Goal: Information Seeking & Learning: Learn about a topic

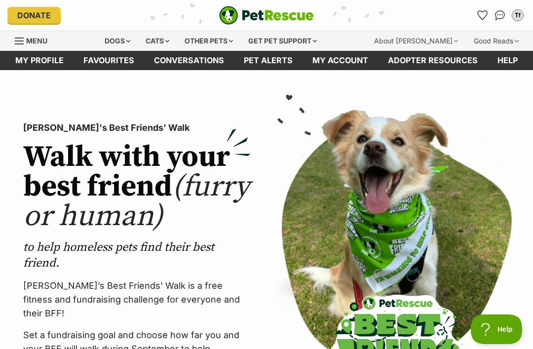
click at [486, 9] on link "Favourites" at bounding box center [482, 15] width 16 height 16
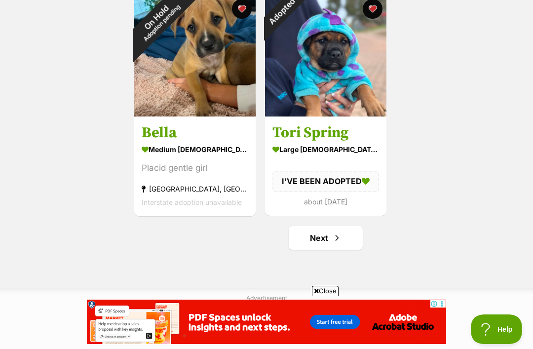
scroll to position [1585, 0]
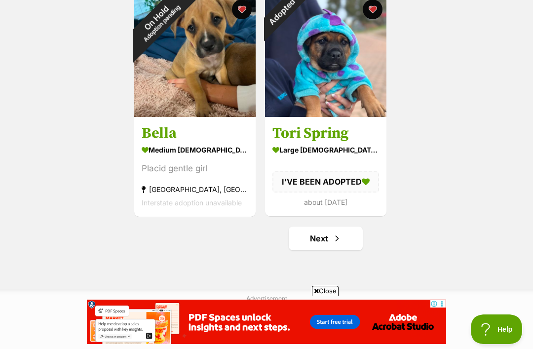
click at [353, 240] on link "Next" at bounding box center [325, 238] width 74 height 24
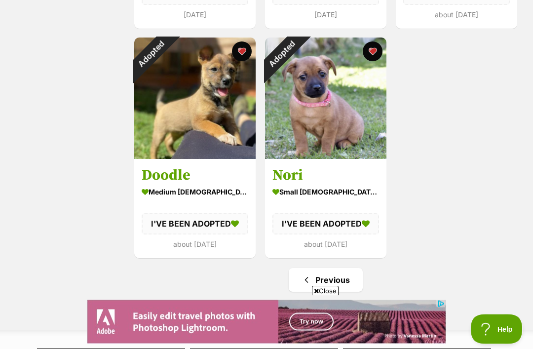
scroll to position [623, 0]
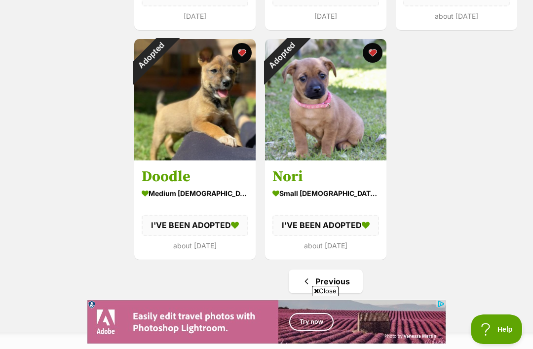
click at [351, 284] on link "Previous" at bounding box center [325, 281] width 74 height 24
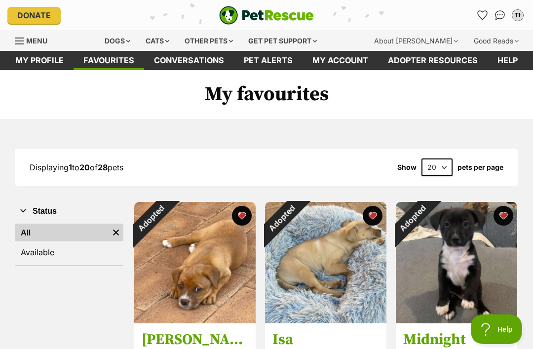
click at [124, 42] on div "Dogs" at bounding box center [117, 41] width 39 height 20
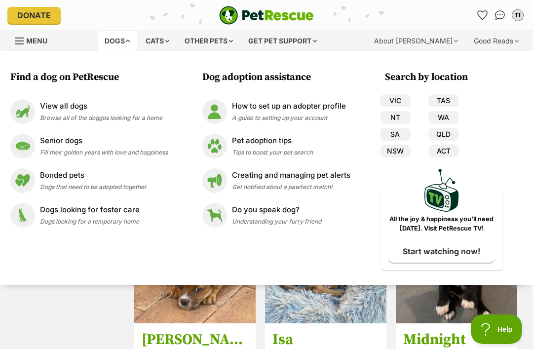
click at [449, 115] on link "WA" at bounding box center [443, 117] width 31 height 13
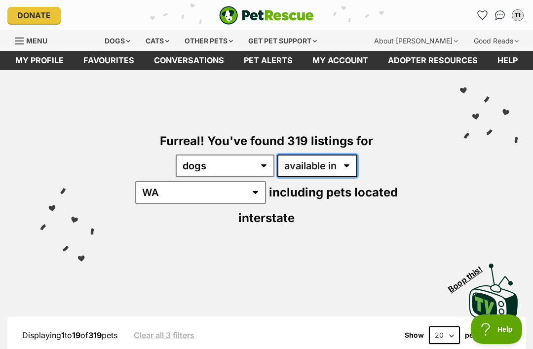
click at [311, 165] on select "available in located in" at bounding box center [317, 165] width 80 height 23
select select "disabled"
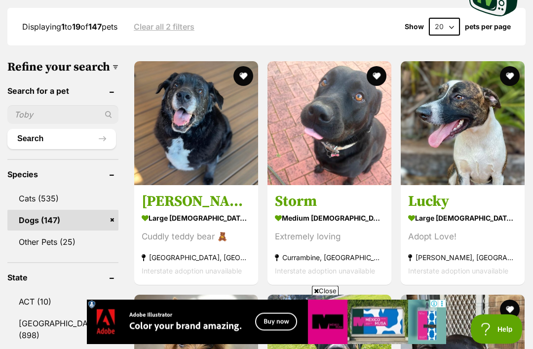
scroll to position [289, 0]
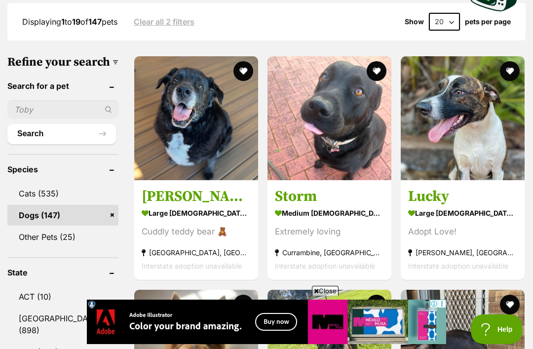
click at [315, 294] on icon at bounding box center [316, 290] width 5 height 6
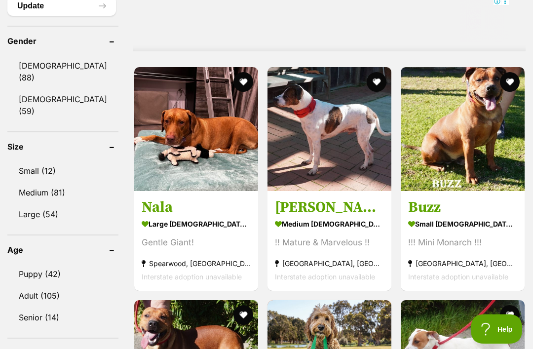
scroll to position [839, 0]
click at [30, 100] on link "Female (59)" at bounding box center [62, 105] width 111 height 33
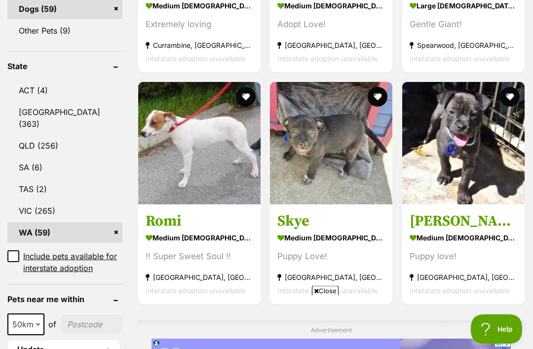
scroll to position [496, 0]
click at [457, 140] on img at bounding box center [463, 143] width 122 height 122
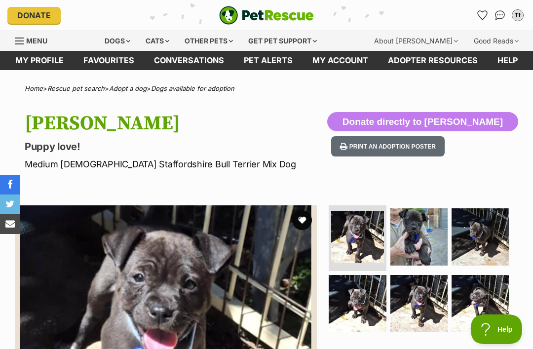
scroll to position [59, 0]
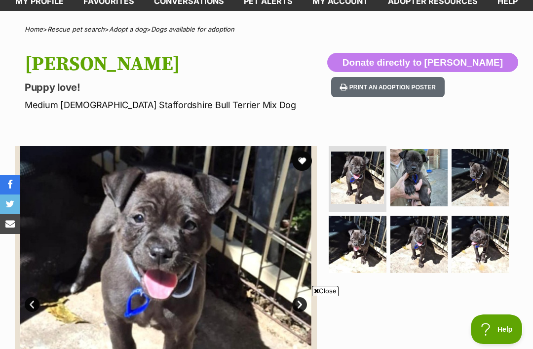
click at [412, 183] on img at bounding box center [418, 177] width 57 height 57
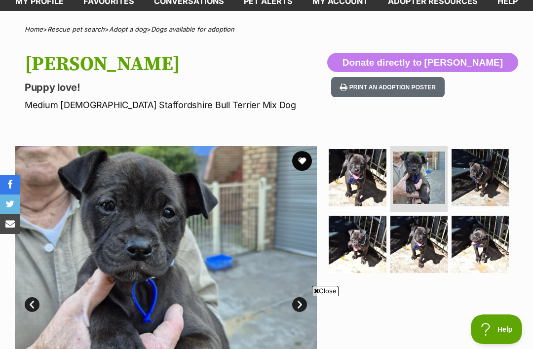
click at [489, 149] on img at bounding box center [479, 177] width 57 height 57
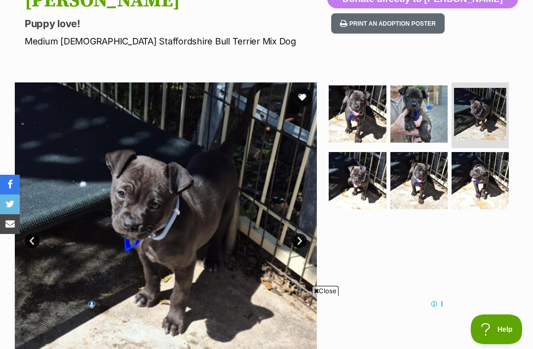
scroll to position [0, 0]
click at [372, 179] on img at bounding box center [356, 180] width 57 height 57
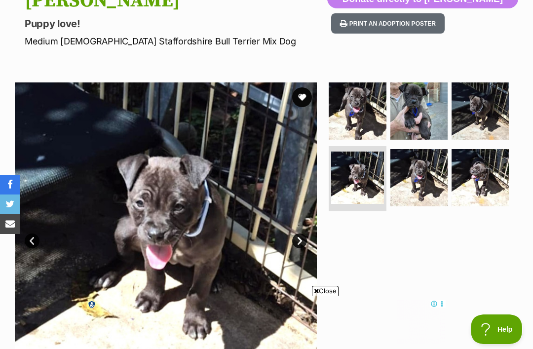
click at [424, 168] on img at bounding box center [418, 177] width 57 height 57
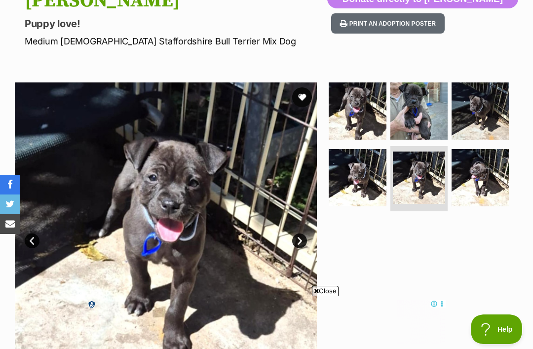
click at [474, 175] on img at bounding box center [479, 177] width 57 height 57
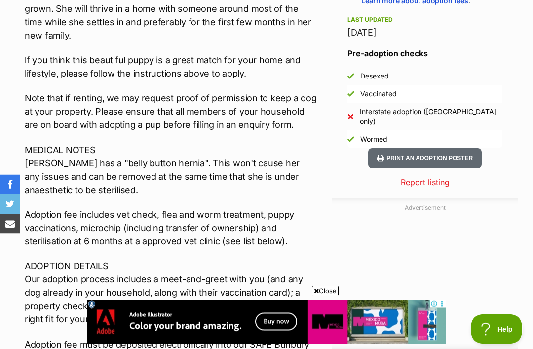
scroll to position [801, 0]
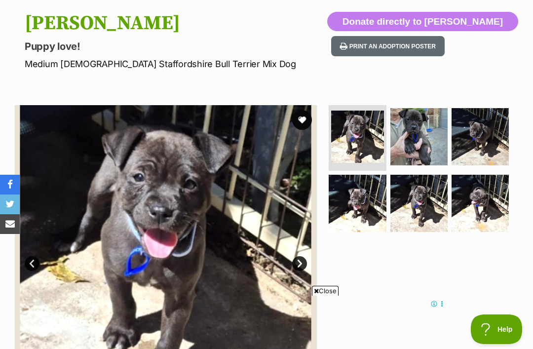
click at [303, 119] on button "favourite" at bounding box center [302, 120] width 20 height 20
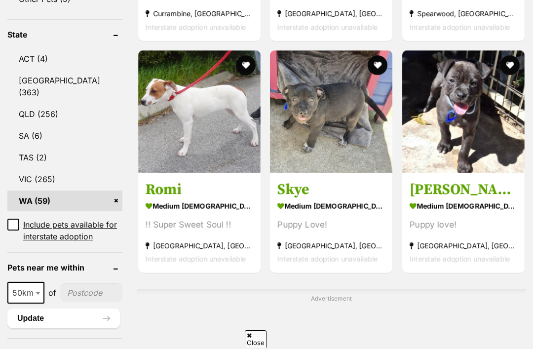
click at [510, 55] on button "favourite" at bounding box center [510, 65] width 20 height 20
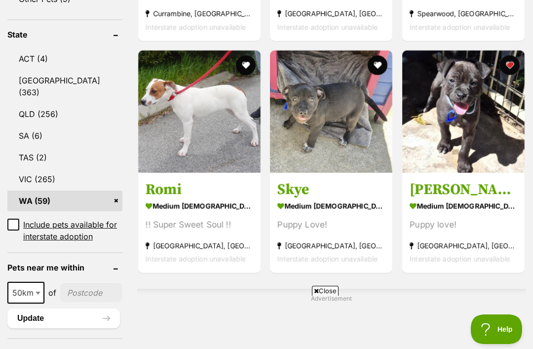
click at [329, 143] on img at bounding box center [331, 111] width 122 height 122
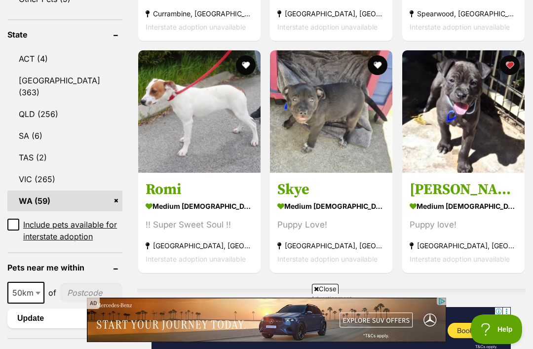
click at [368, 55] on button "favourite" at bounding box center [378, 65] width 20 height 20
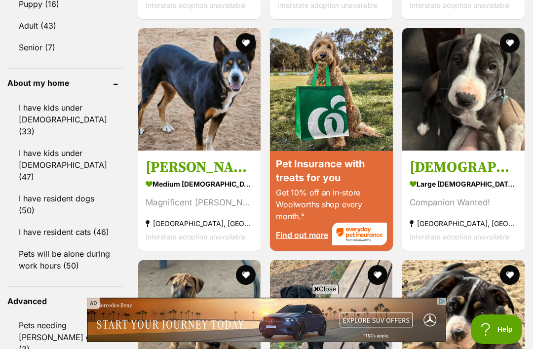
scroll to position [1109, 0]
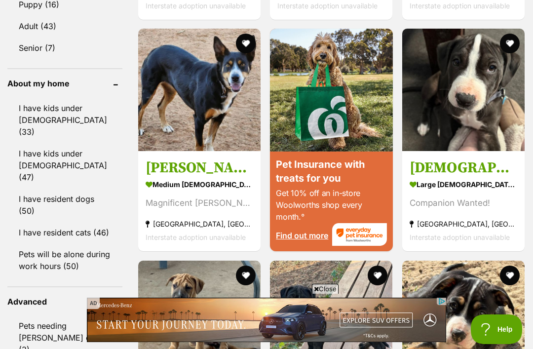
click at [465, 145] on img at bounding box center [463, 90] width 122 height 122
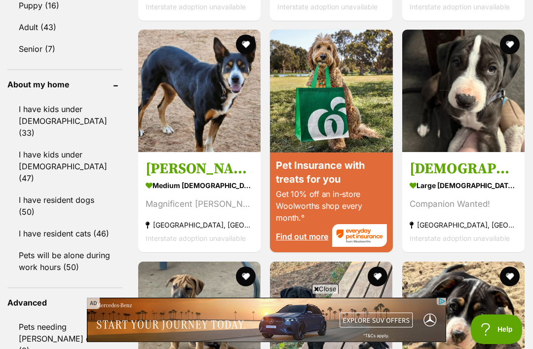
scroll to position [1107, 0]
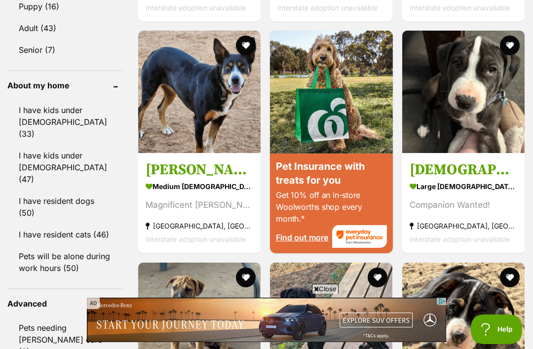
click at [508, 52] on button "favourite" at bounding box center [510, 46] width 20 height 20
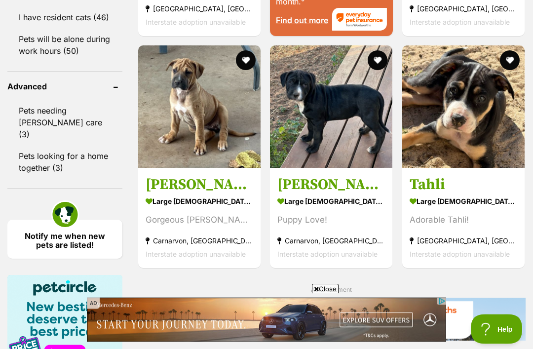
scroll to position [1324, 0]
click at [461, 168] on img at bounding box center [463, 106] width 122 height 122
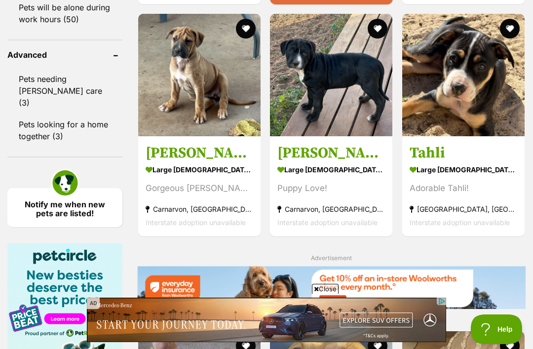
click at [512, 38] on button "favourite" at bounding box center [510, 29] width 20 height 20
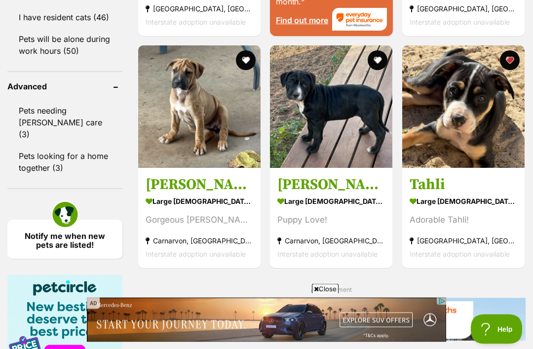
scroll to position [1324, 0]
click at [215, 156] on img at bounding box center [199, 106] width 122 height 122
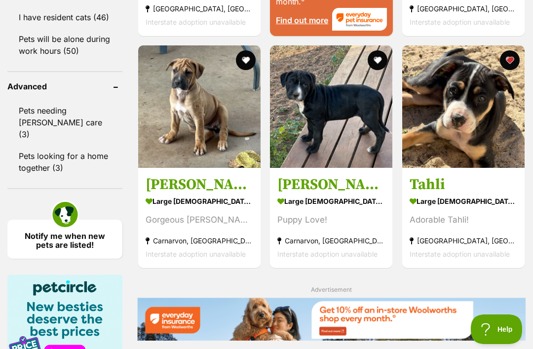
scroll to position [1355, 0]
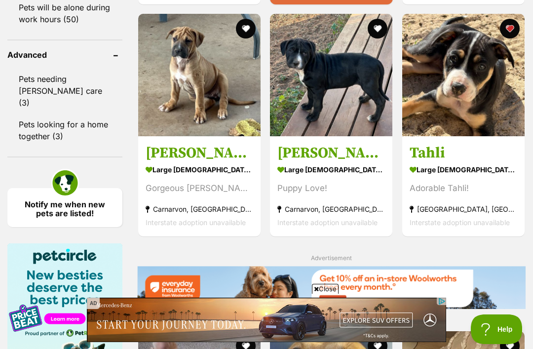
click at [236, 38] on button "favourite" at bounding box center [246, 29] width 20 height 20
click at [340, 112] on img at bounding box center [331, 75] width 122 height 122
click at [368, 38] on button "favourite" at bounding box center [378, 29] width 20 height 20
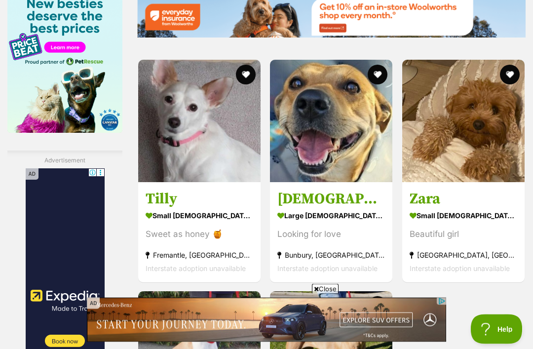
scroll to position [1626, 0]
click at [471, 182] on img at bounding box center [463, 121] width 122 height 122
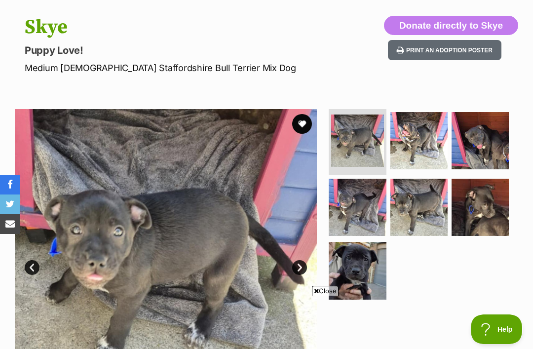
click at [422, 136] on img at bounding box center [418, 140] width 57 height 57
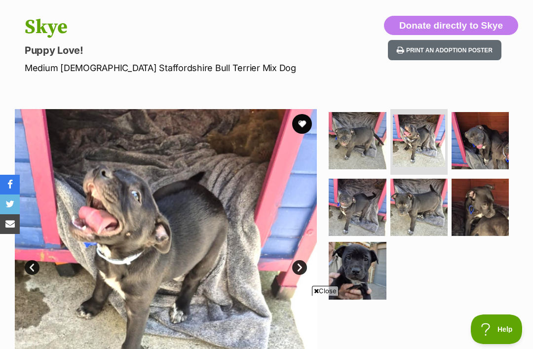
click at [483, 131] on img at bounding box center [479, 140] width 57 height 57
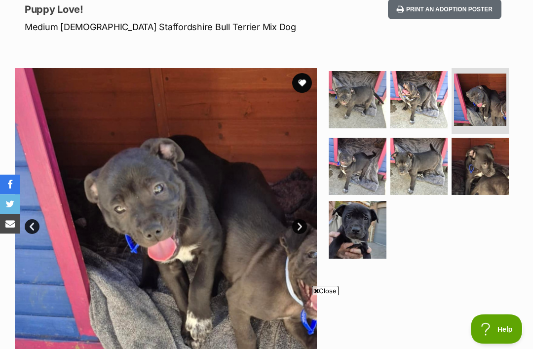
scroll to position [137, 0]
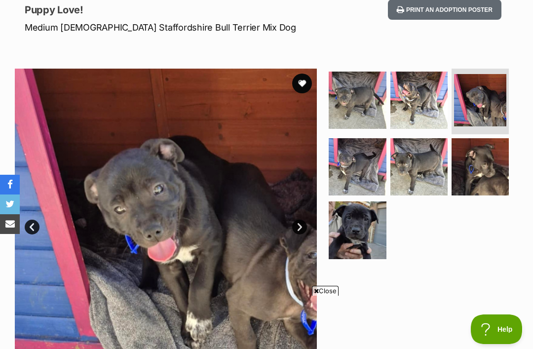
click at [367, 172] on img at bounding box center [356, 166] width 57 height 57
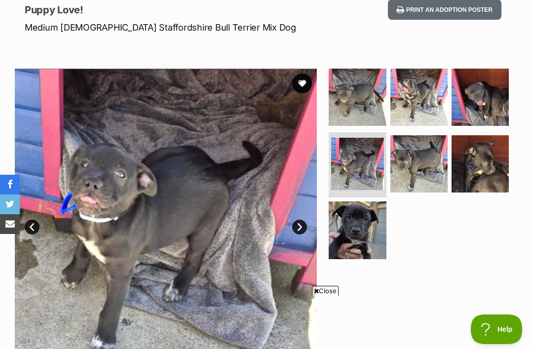
click at [434, 151] on img at bounding box center [418, 163] width 57 height 57
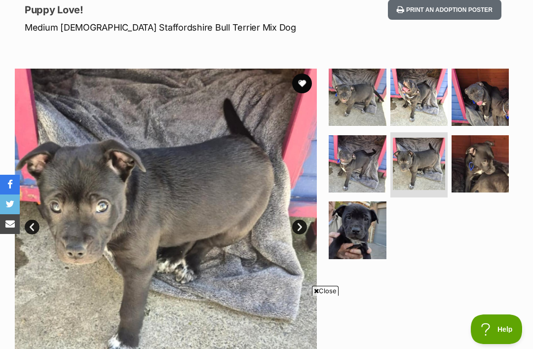
click at [494, 149] on img at bounding box center [479, 163] width 57 height 57
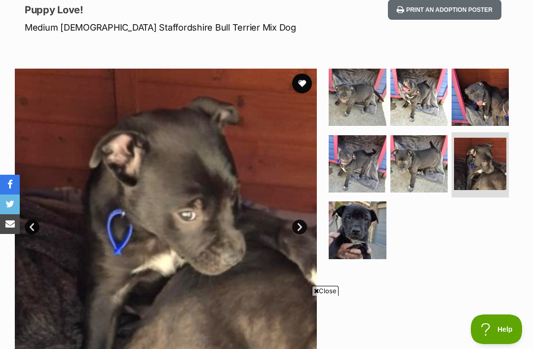
scroll to position [0, 0]
click at [377, 222] on img at bounding box center [356, 229] width 57 height 57
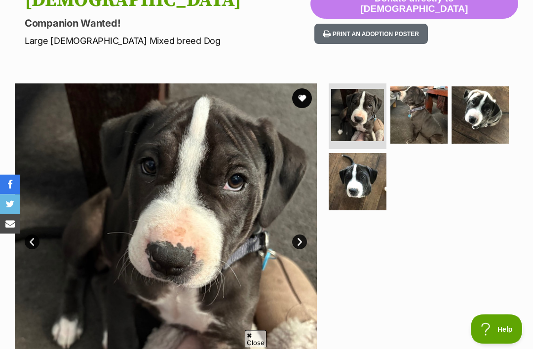
click at [407, 118] on img at bounding box center [418, 115] width 57 height 57
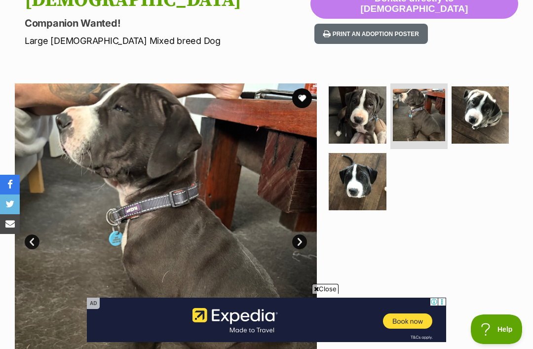
click at [479, 116] on img at bounding box center [479, 114] width 57 height 57
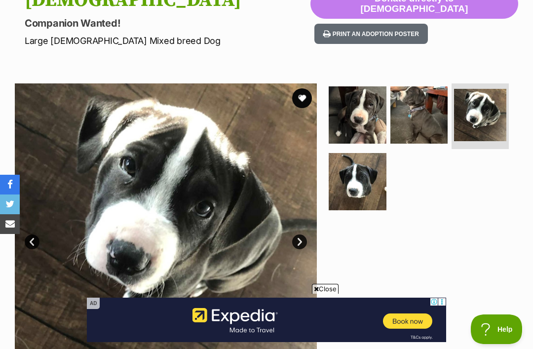
click at [363, 174] on img at bounding box center [356, 181] width 57 height 57
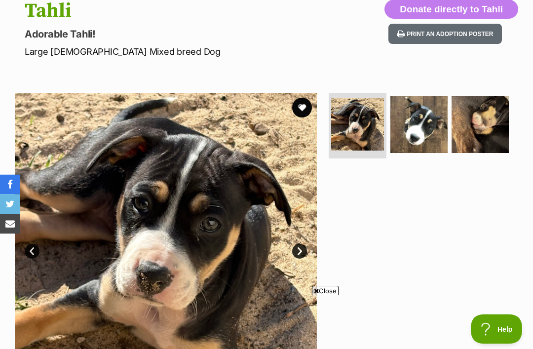
scroll to position [123, 0]
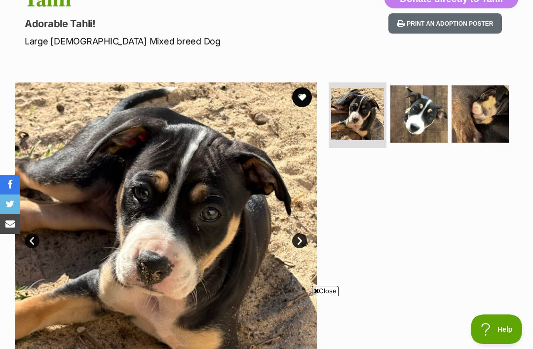
click at [428, 114] on img at bounding box center [418, 113] width 57 height 57
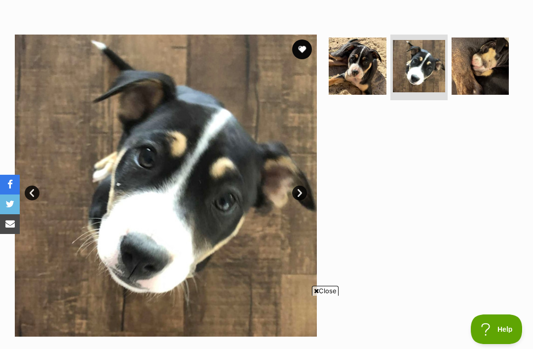
scroll to position [173, 0]
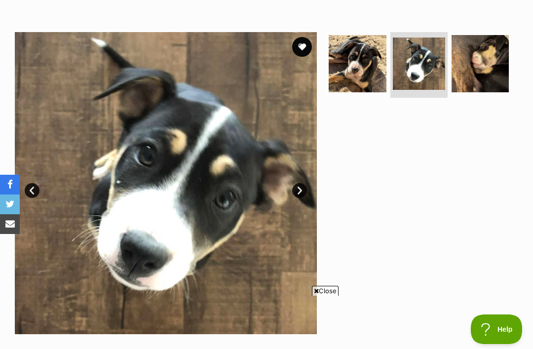
click at [464, 88] on img at bounding box center [479, 63] width 57 height 57
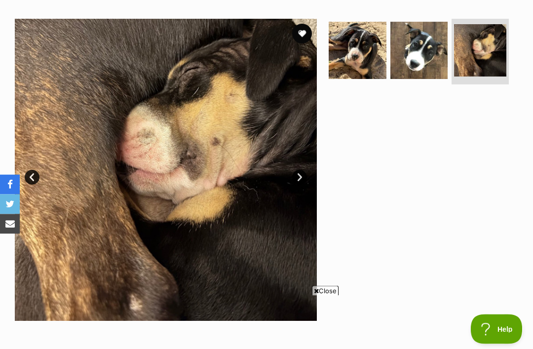
scroll to position [186, 0]
click at [367, 64] on img at bounding box center [356, 50] width 57 height 57
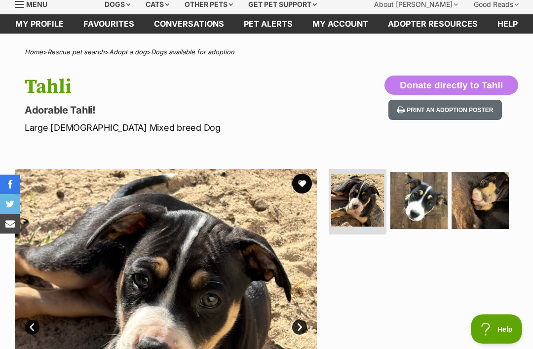
scroll to position [0, 0]
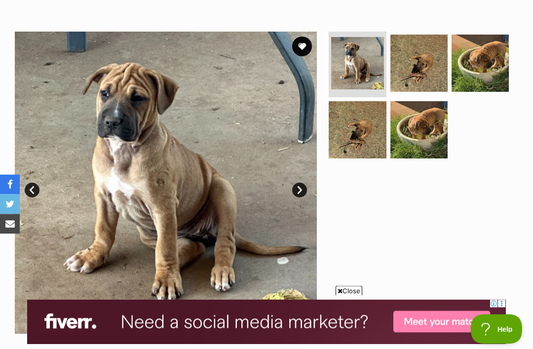
scroll to position [173, 0]
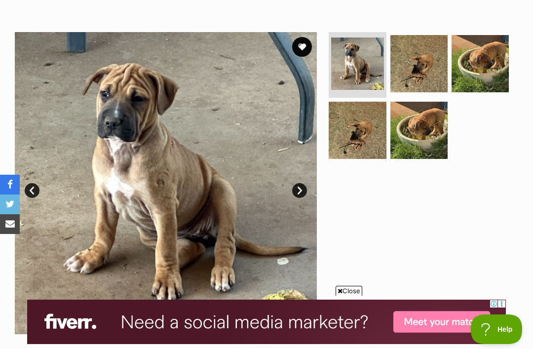
click at [410, 65] on img at bounding box center [418, 63] width 57 height 57
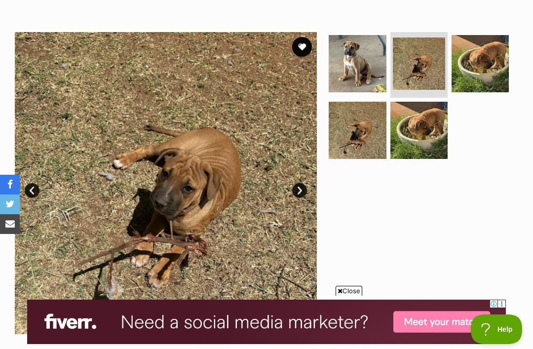
click at [483, 59] on img at bounding box center [479, 63] width 57 height 57
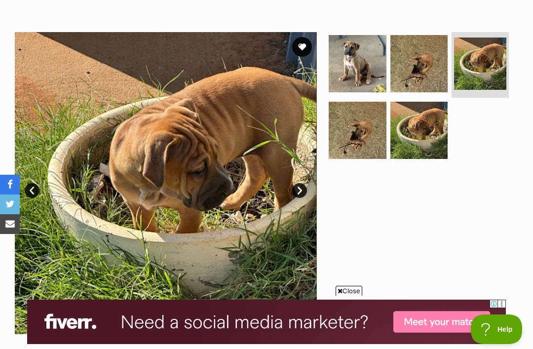
click at [382, 134] on img at bounding box center [356, 130] width 57 height 57
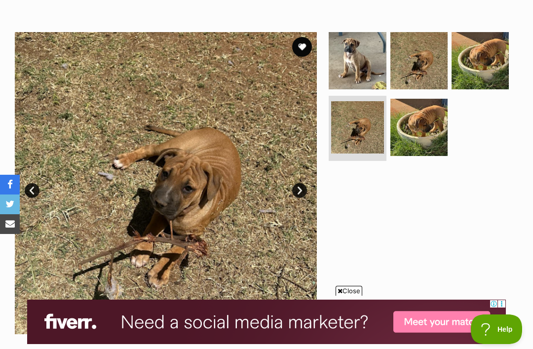
click at [401, 139] on img at bounding box center [418, 127] width 57 height 57
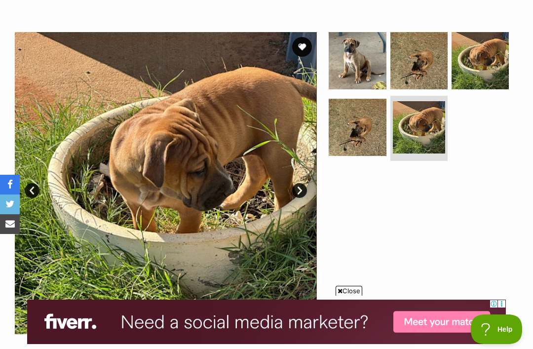
click at [356, 74] on img at bounding box center [356, 60] width 57 height 57
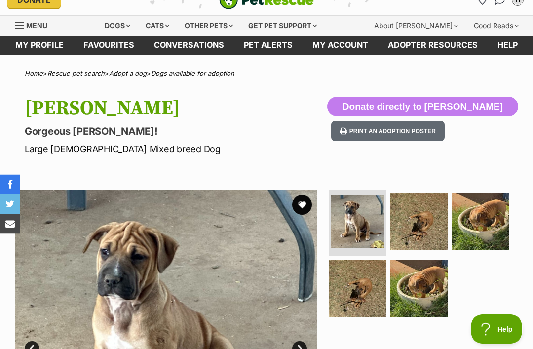
scroll to position [0, 0]
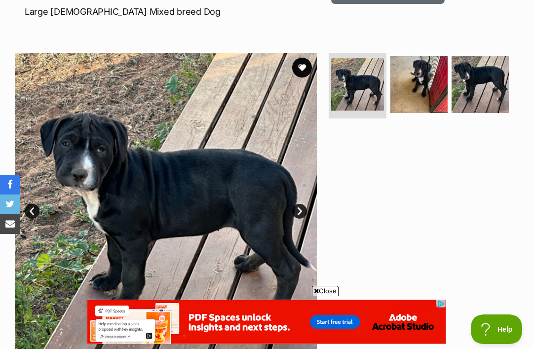
click at [421, 86] on img at bounding box center [418, 84] width 57 height 57
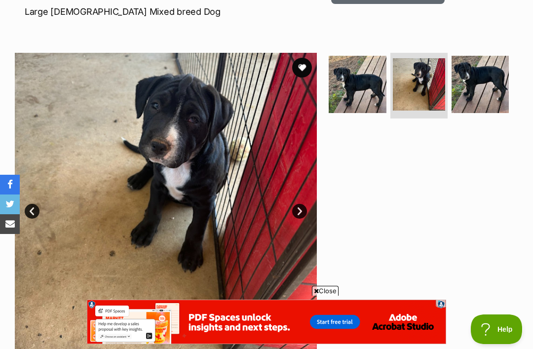
click at [488, 93] on img at bounding box center [479, 84] width 57 height 57
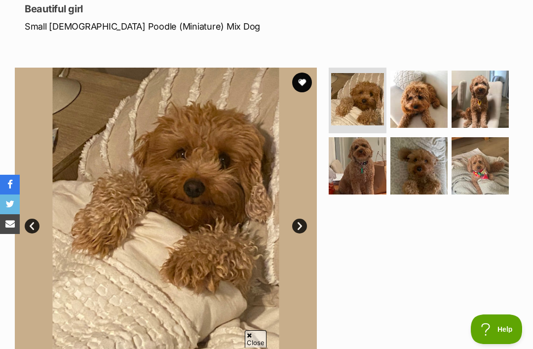
click at [421, 101] on img at bounding box center [418, 99] width 57 height 57
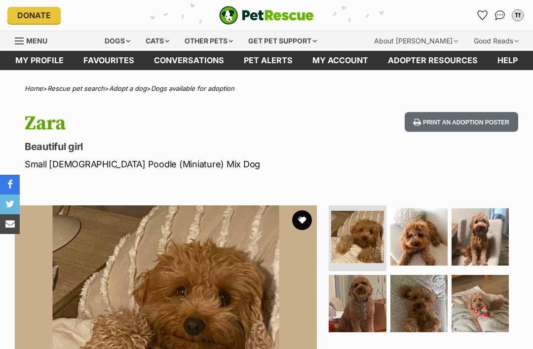
click at [464, 208] on img at bounding box center [479, 236] width 57 height 57
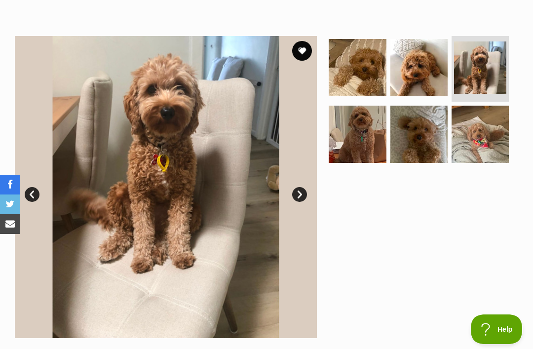
click at [349, 153] on img at bounding box center [356, 134] width 57 height 57
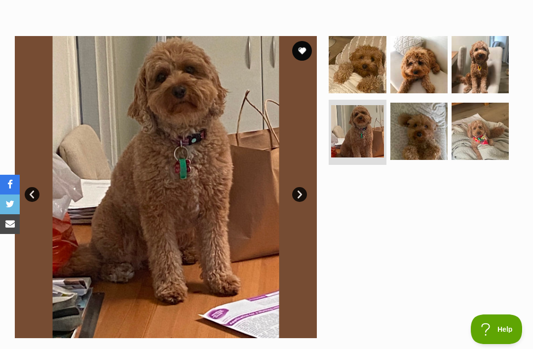
click at [417, 139] on img at bounding box center [418, 131] width 57 height 57
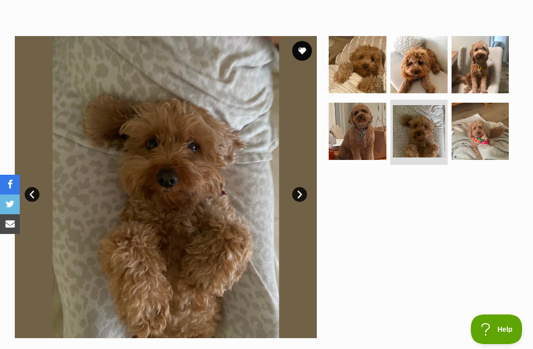
click at [486, 138] on img at bounding box center [479, 131] width 57 height 57
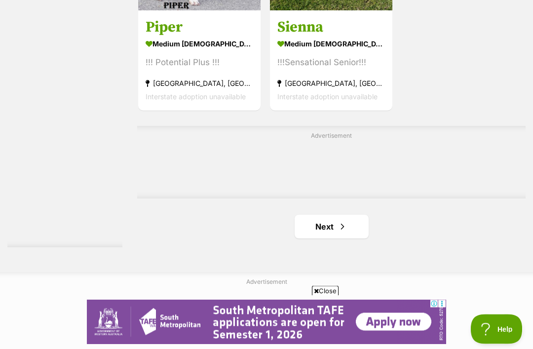
scroll to position [2028, 0]
click at [337, 232] on span "Next page" at bounding box center [342, 226] width 10 height 12
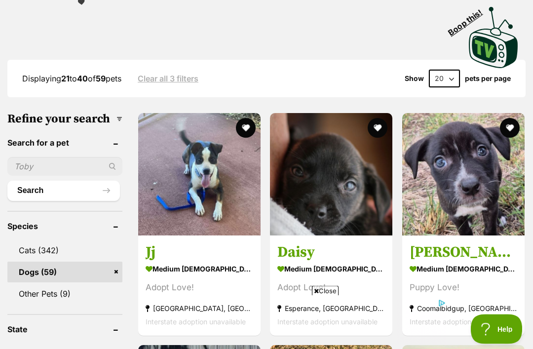
scroll to position [235, 0]
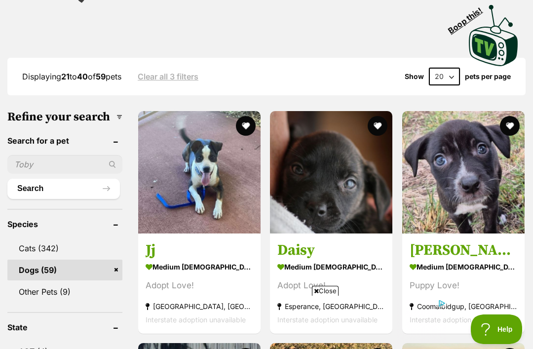
click at [364, 178] on img at bounding box center [331, 172] width 122 height 122
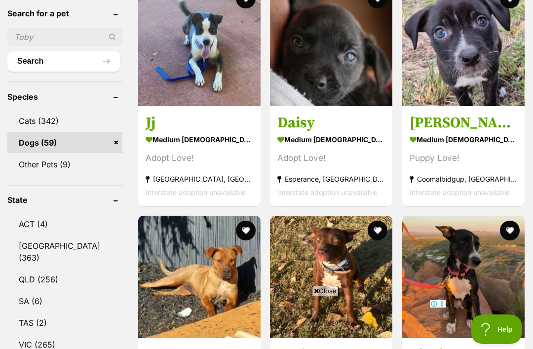
scroll to position [358, 0]
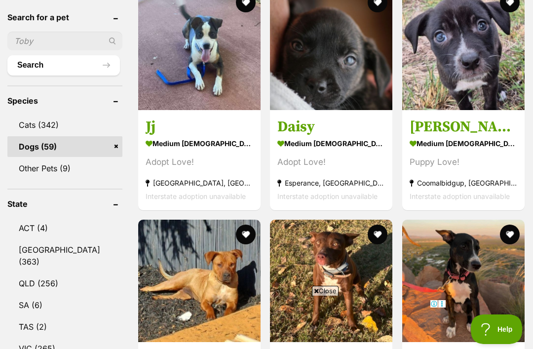
click at [338, 71] on img at bounding box center [331, 49] width 122 height 122
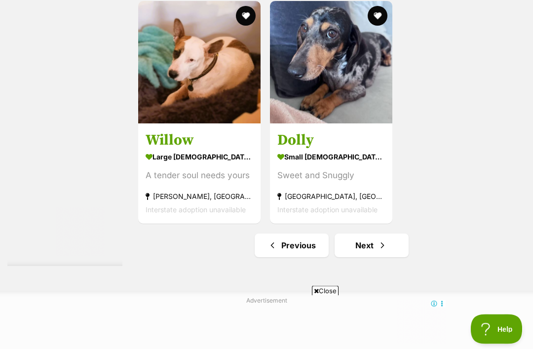
scroll to position [2009, 0]
click at [350, 123] on img at bounding box center [331, 62] width 122 height 122
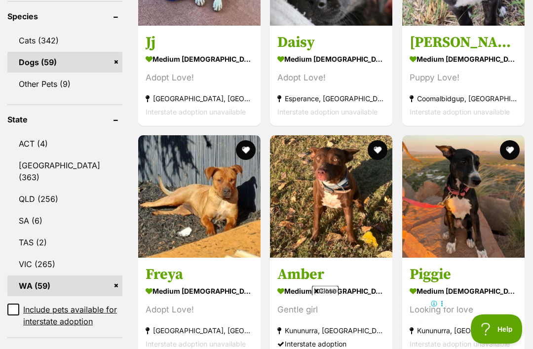
scroll to position [0, 0]
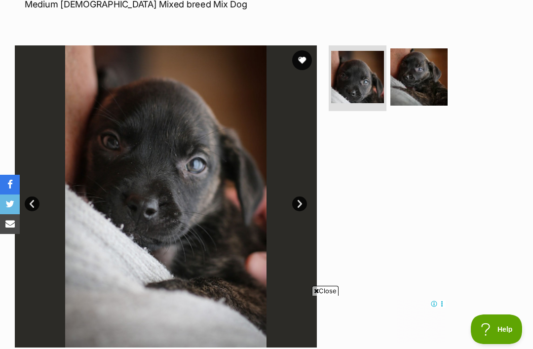
click at [430, 61] on img at bounding box center [418, 76] width 57 height 57
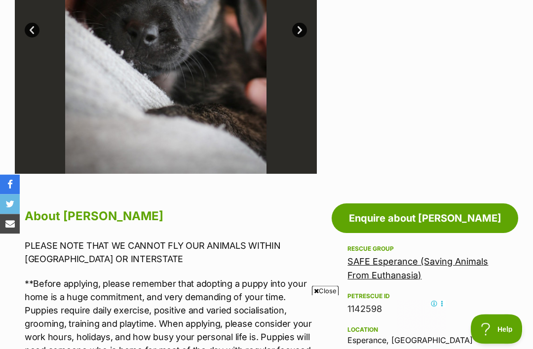
scroll to position [328, 0]
